Goal: Task Accomplishment & Management: Manage account settings

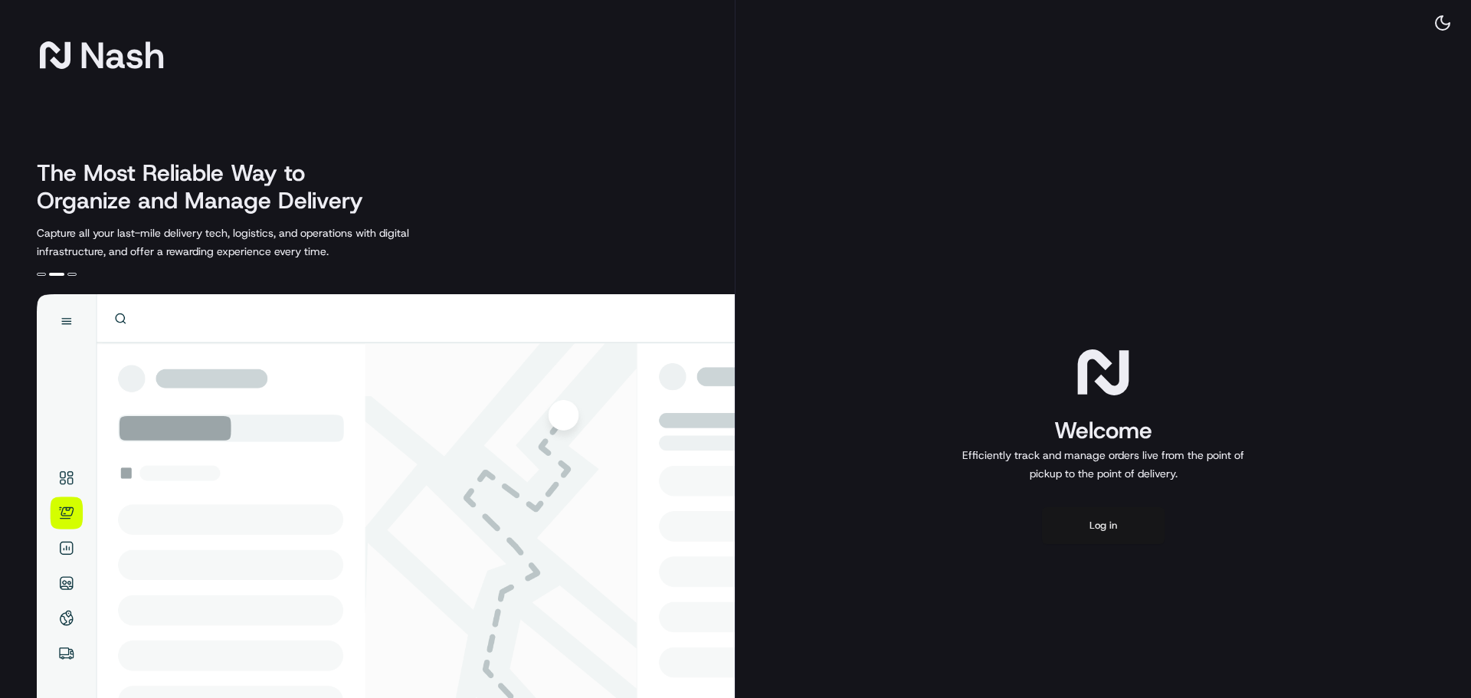
click at [1114, 517] on button "Log in" at bounding box center [1103, 525] width 123 height 37
